Goal: Information Seeking & Learning: Learn about a topic

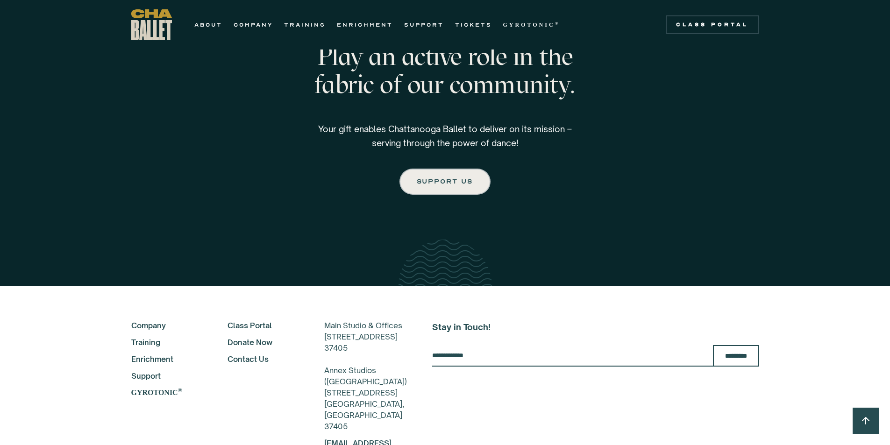
scroll to position [1511, 0]
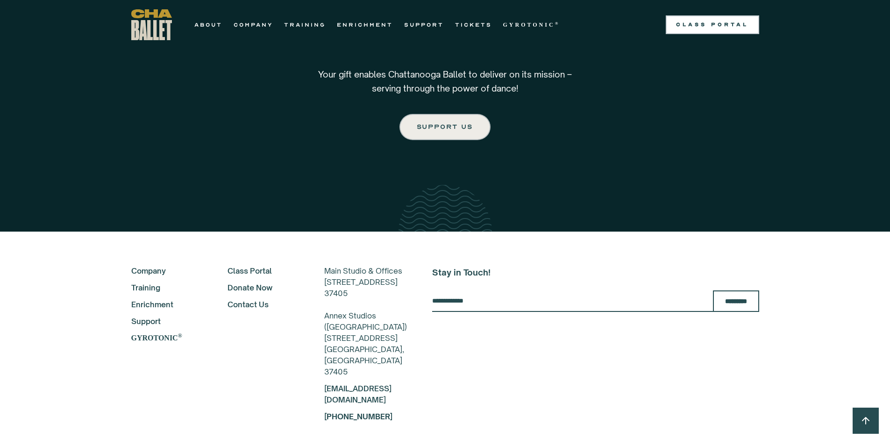
click at [717, 26] on div "Class Portal" at bounding box center [712, 24] width 82 height 7
click at [209, 27] on link "ABOUT" at bounding box center [208, 24] width 28 height 11
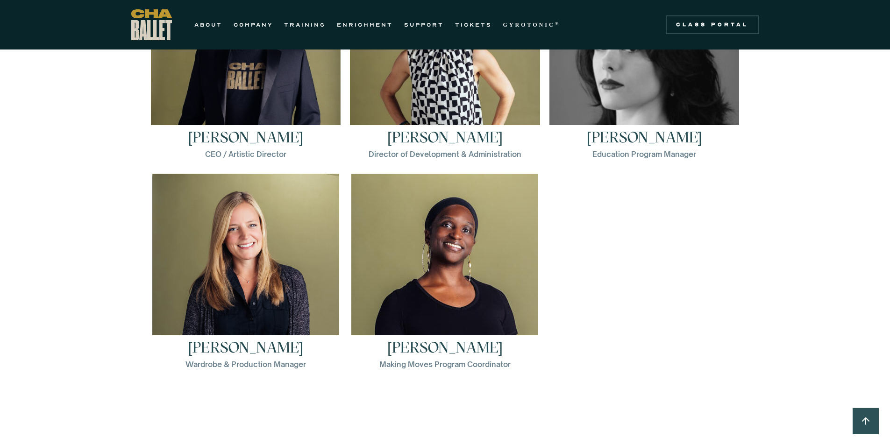
scroll to position [1308, 0]
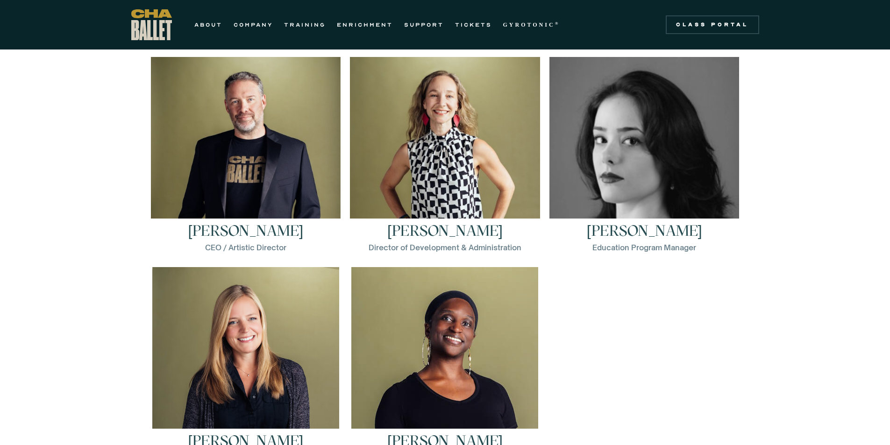
click at [658, 228] on h3 "Elena Bozzone" at bounding box center [644, 230] width 115 height 15
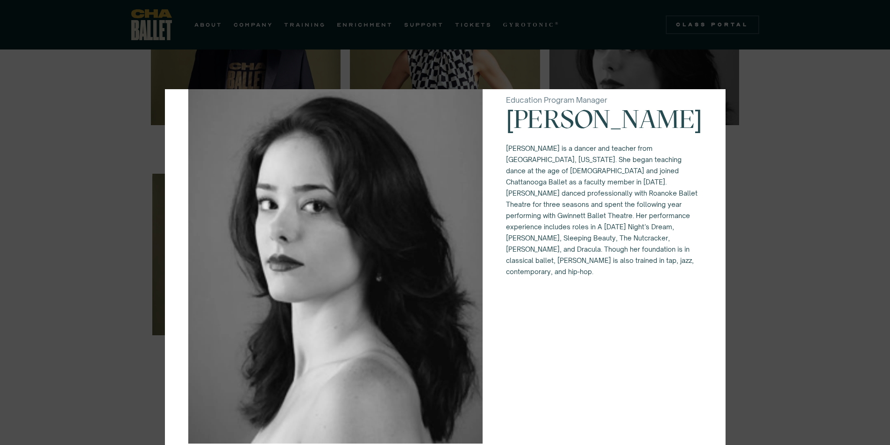
scroll to position [0, 0]
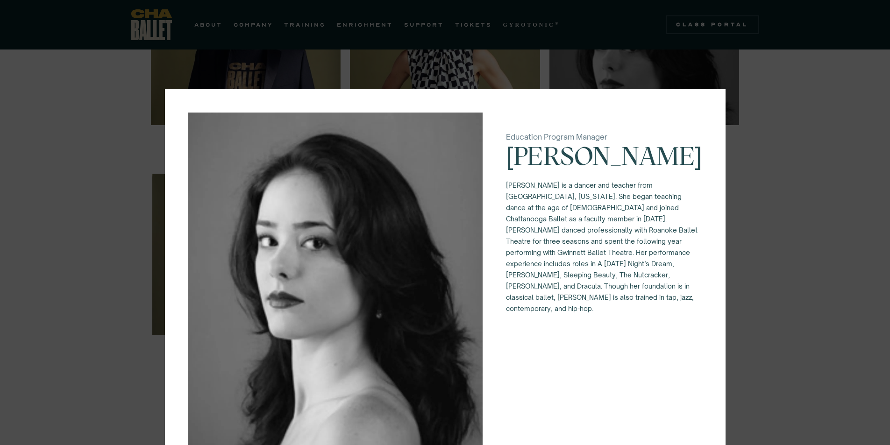
click at [808, 225] on div "Education Program Manager Elena Bozzone Elena Bozzone is a dancer and teacher f…" at bounding box center [445, 222] width 890 height 445
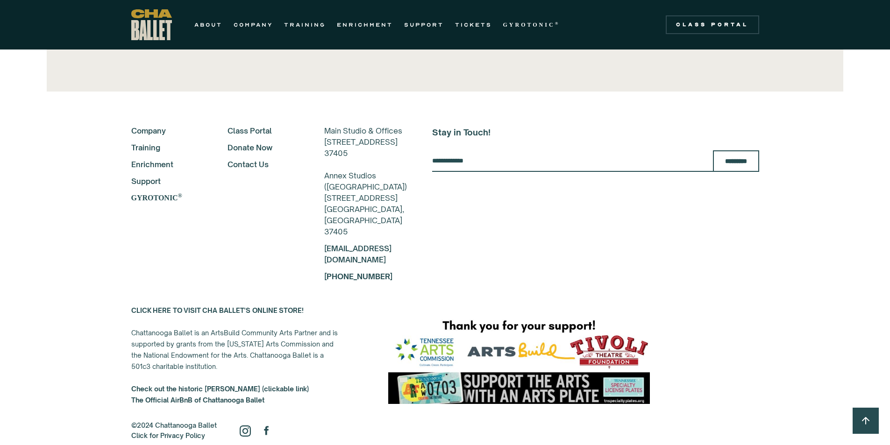
scroll to position [2161, 0]
